Goal: Information Seeking & Learning: Find specific fact

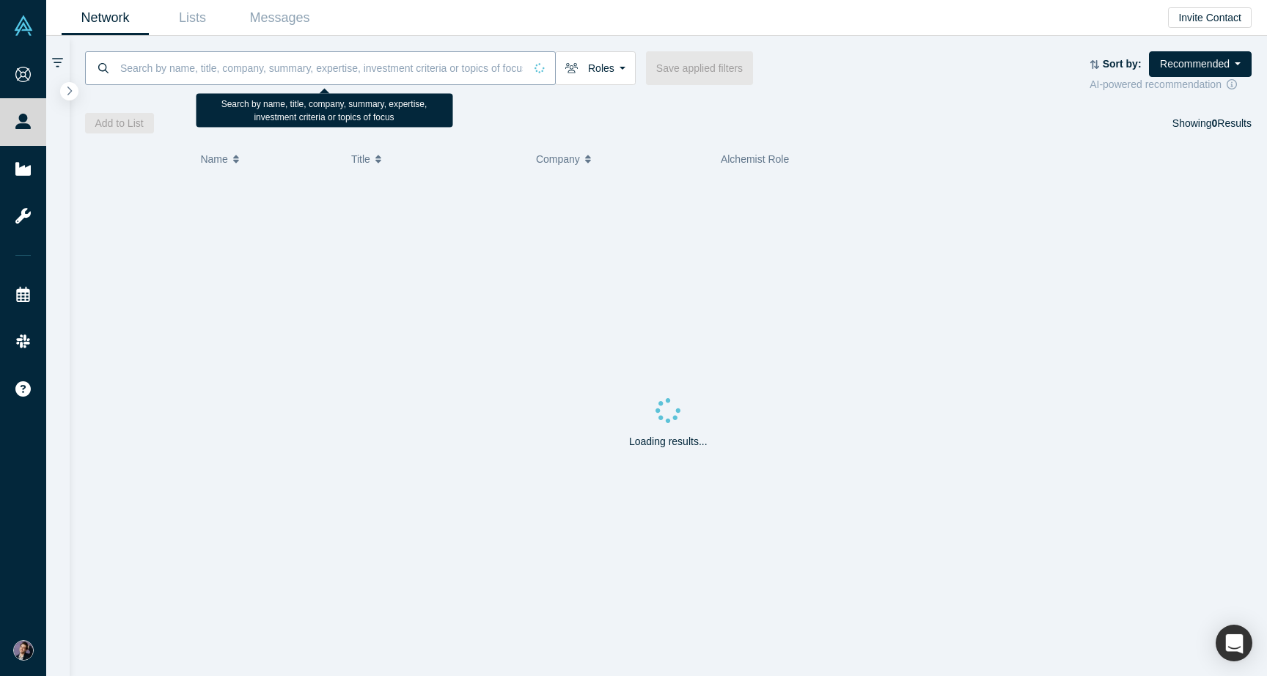
click at [199, 65] on input at bounding box center [322, 68] width 406 height 34
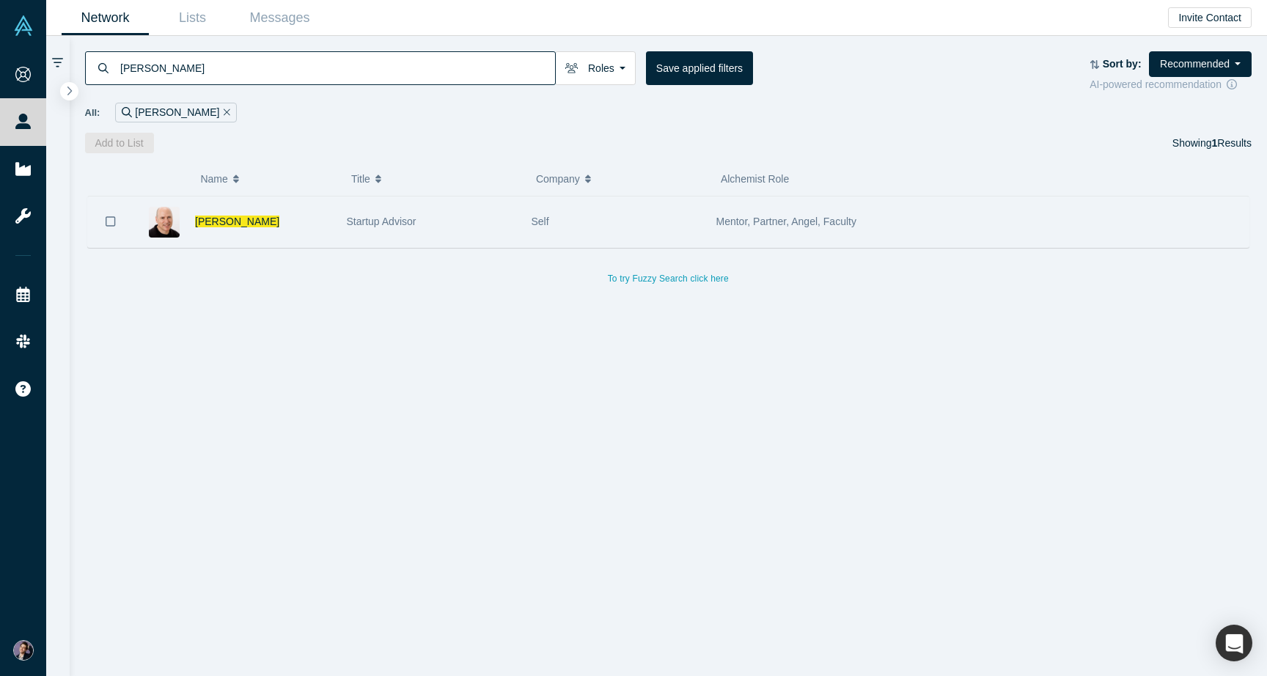
type input "adam frankl"
click at [296, 213] on div "Adam Frankl" at bounding box center [263, 222] width 136 height 51
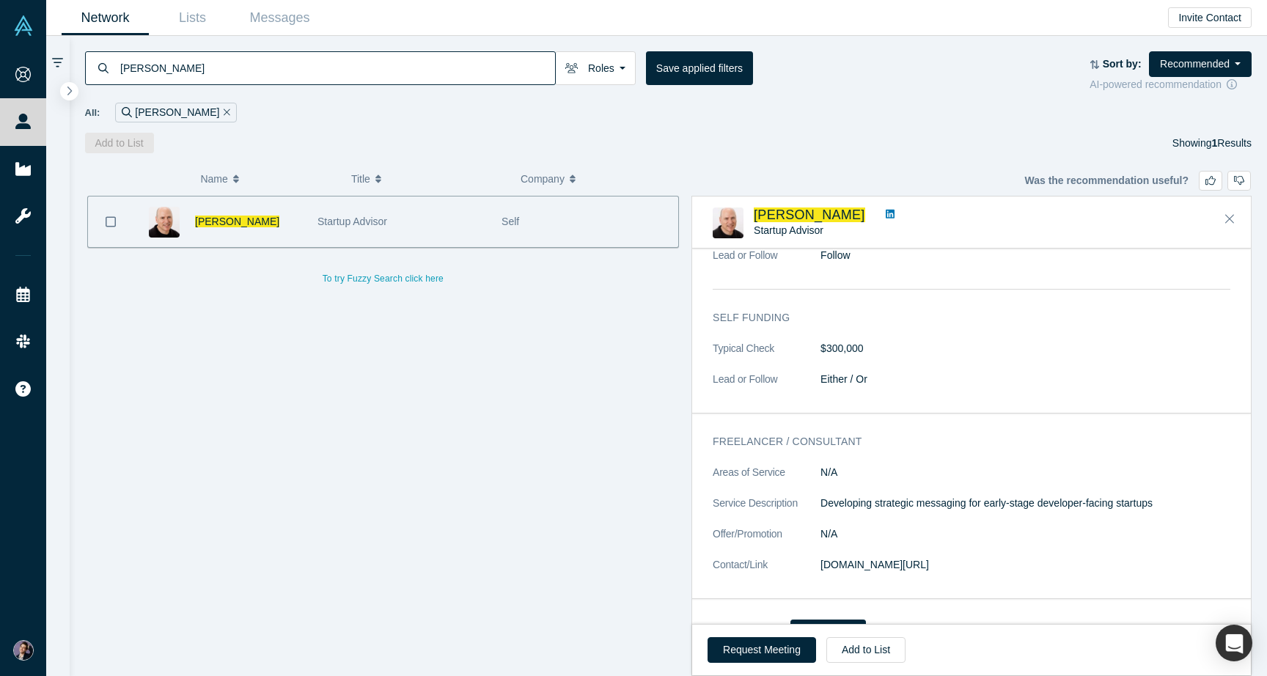
scroll to position [676, 0]
